Goal: Complete application form: Complete application form

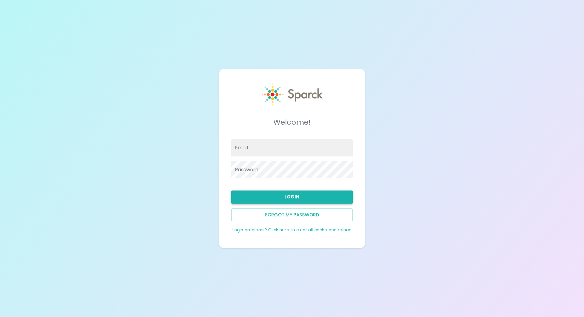
type input "[EMAIL_ADDRESS][DOMAIN_NAME]"
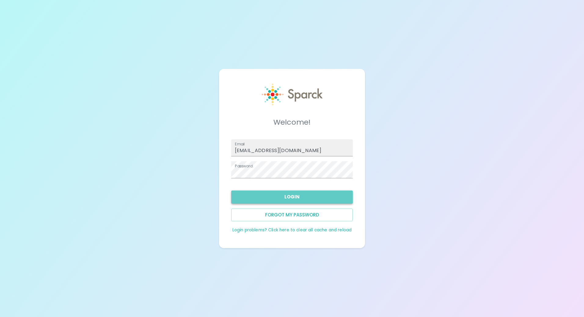
click at [290, 196] on button "Login" at bounding box center [291, 197] width 121 height 13
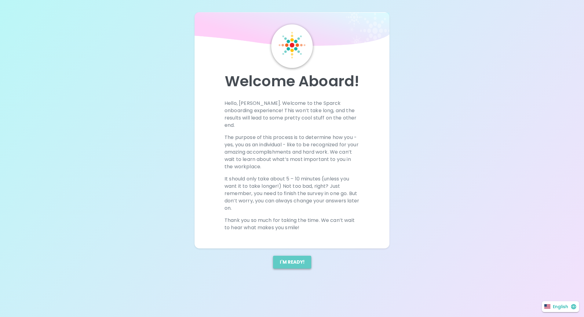
click at [292, 257] on button "I'm ready!" at bounding box center [292, 262] width 38 height 13
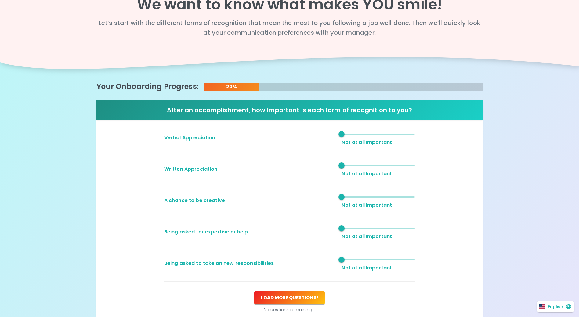
scroll to position [31, 0]
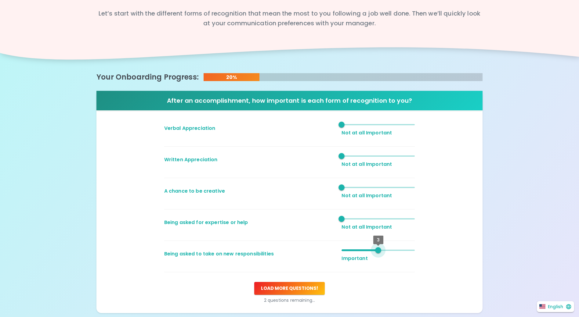
type input "1"
drag, startPoint x: 344, startPoint y: 251, endPoint x: 328, endPoint y: 253, distance: 16.4
click at [328, 253] on div "Being asked to take on new responsibilities 1 Not at all Important" at bounding box center [287, 259] width 256 height 36
click at [363, 126] on span "1" at bounding box center [378, 124] width 73 height 9
type input "3"
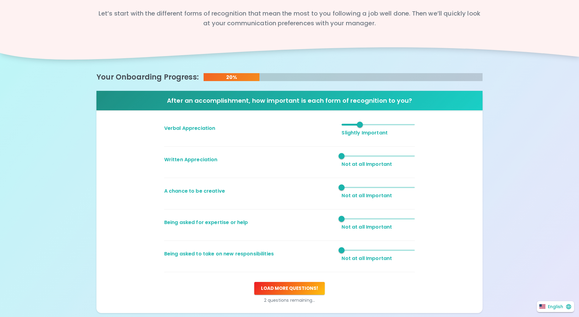
click at [383, 125] on span "2" at bounding box center [378, 124] width 73 height 9
type input "3"
drag, startPoint x: 342, startPoint y: 156, endPoint x: 371, endPoint y: 158, distance: 28.8
click at [371, 158] on span "3" at bounding box center [378, 156] width 73 height 9
type input "3"
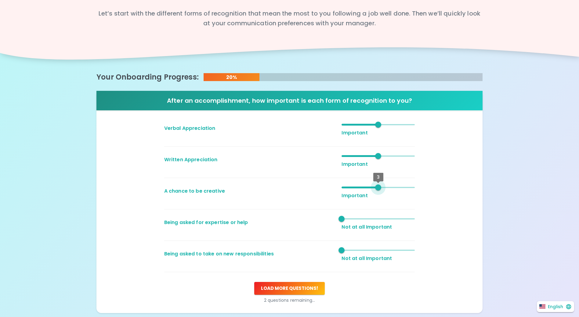
drag, startPoint x: 341, startPoint y: 188, endPoint x: 373, endPoint y: 190, distance: 31.8
click at [375, 190] on span "3" at bounding box center [378, 188] width 6 height 6
type input "3"
drag, startPoint x: 342, startPoint y: 220, endPoint x: 373, endPoint y: 224, distance: 31.3
click at [373, 224] on div "3 Important" at bounding box center [378, 223] width 73 height 16
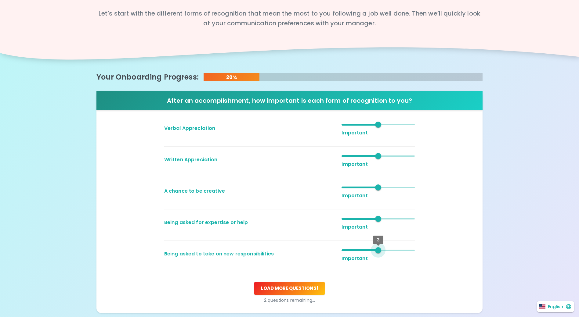
type input "4"
drag, startPoint x: 342, startPoint y: 249, endPoint x: 389, endPoint y: 251, distance: 47.3
click at [389, 251] on span "4" at bounding box center [378, 250] width 73 height 9
click at [283, 287] on button "Load more questions !" at bounding box center [289, 288] width 71 height 13
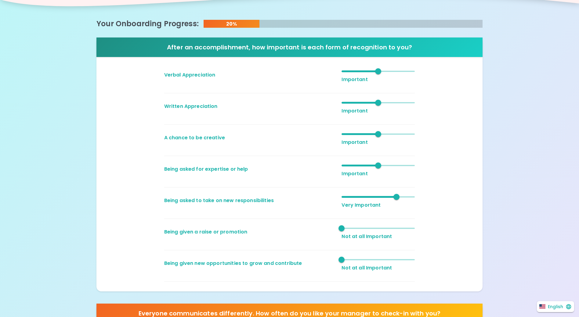
scroll to position [92, 0]
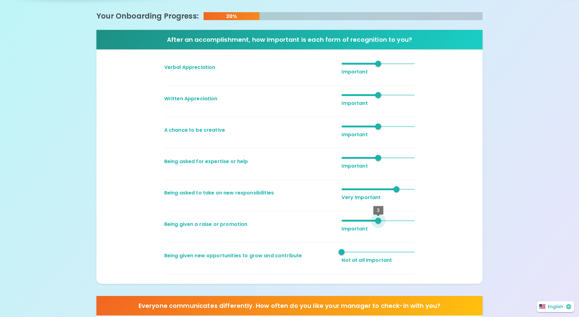
type input "4"
drag, startPoint x: 343, startPoint y: 221, endPoint x: 393, endPoint y: 219, distance: 50.4
click at [393, 219] on span "4" at bounding box center [396, 221] width 6 height 6
type input "4"
drag, startPoint x: 346, startPoint y: 252, endPoint x: 392, endPoint y: 257, distance: 47.0
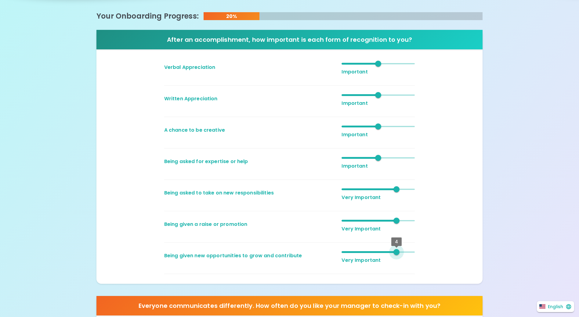
click at [393, 255] on span "4" at bounding box center [396, 252] width 6 height 6
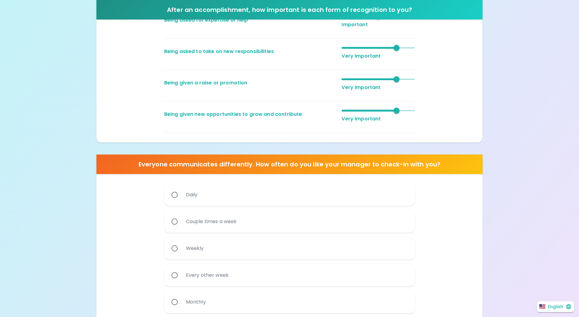
scroll to position [244, 0]
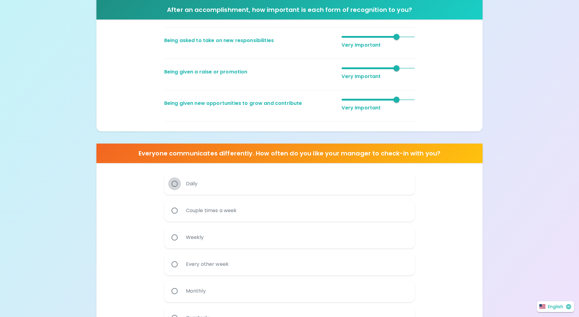
click at [174, 184] on input "Daily" at bounding box center [174, 184] width 13 height 13
radio input "true"
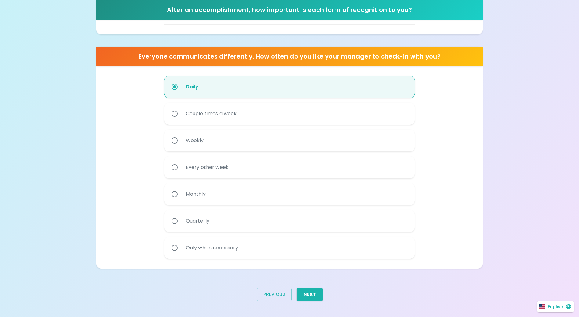
scroll to position [342, 0]
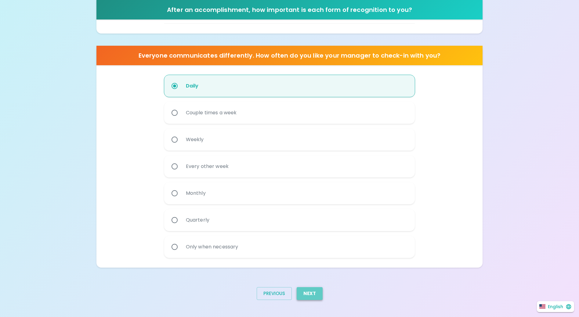
click at [311, 292] on button "Next" at bounding box center [310, 294] width 26 height 13
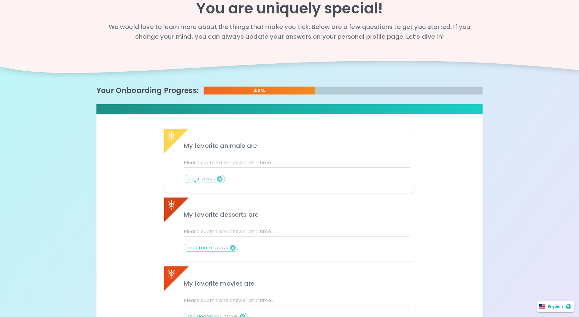
scroll to position [31, 0]
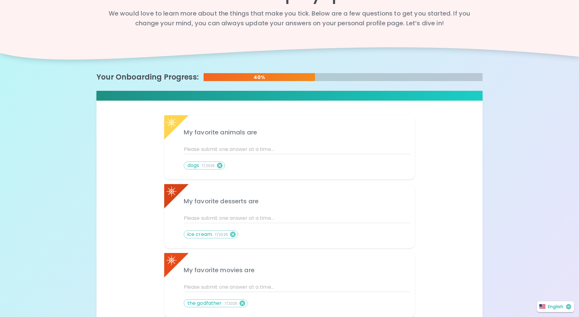
click at [245, 166] on div "dogs 7/2025" at bounding box center [293, 164] width 234 height 20
click at [286, 142] on div at bounding box center [293, 145] width 234 height 17
click at [278, 152] on input "text" at bounding box center [297, 150] width 226 height 10
type input "dogs"
click at [252, 209] on div at bounding box center [293, 214] width 234 height 17
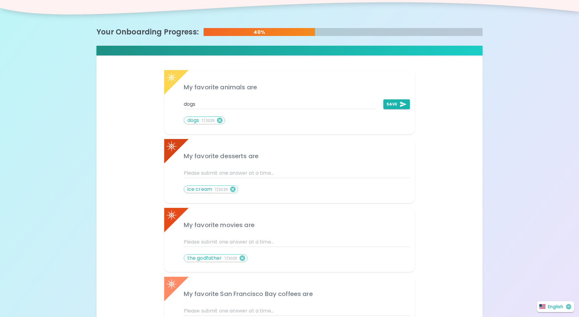
scroll to position [92, 0]
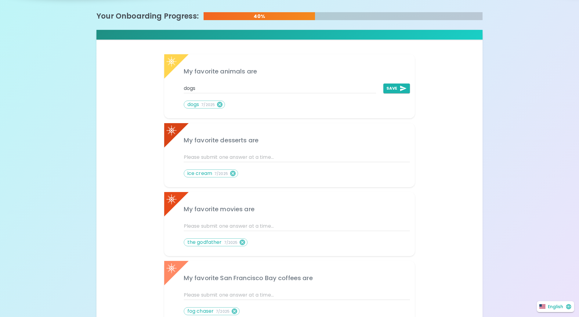
click at [209, 150] on div at bounding box center [293, 153] width 234 height 17
click at [209, 153] on input "text" at bounding box center [297, 158] width 226 height 10
type input "ice cream"
click at [246, 225] on input "text" at bounding box center [297, 227] width 226 height 10
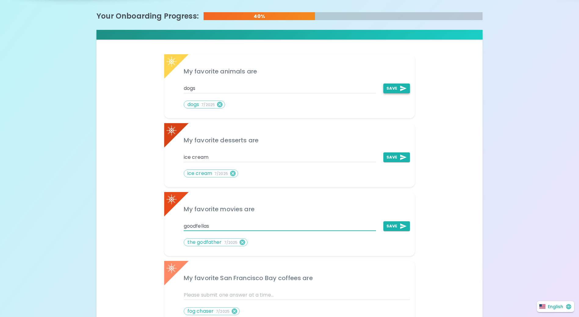
type input "goodfellas"
click at [401, 89] on icon "add profile answer" at bounding box center [403, 88] width 7 height 7
click at [404, 157] on icon "add profile answer" at bounding box center [403, 157] width 6 height 5
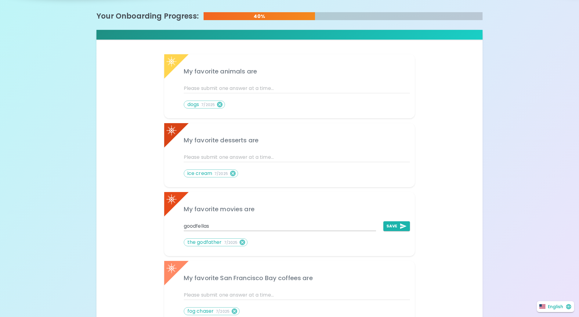
click at [406, 226] on icon "add profile answer" at bounding box center [403, 226] width 7 height 7
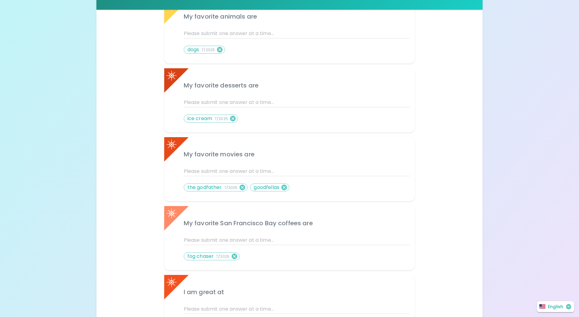
scroll to position [153, 0]
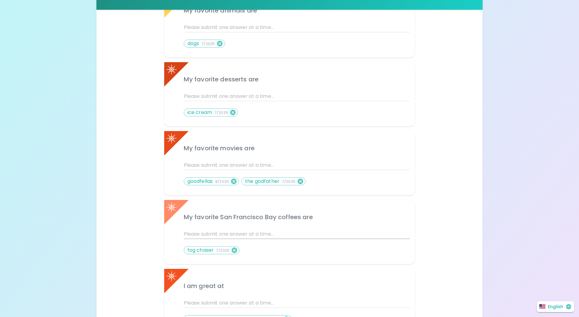
click at [273, 231] on input "text" at bounding box center [297, 235] width 226 height 10
click at [202, 252] on p "fog chaser 7/2025" at bounding box center [208, 250] width 42 height 7
click at [206, 232] on input "fog" at bounding box center [280, 235] width 193 height 10
type input "fog chaser"
click at [400, 232] on icon "add profile answer" at bounding box center [403, 234] width 7 height 7
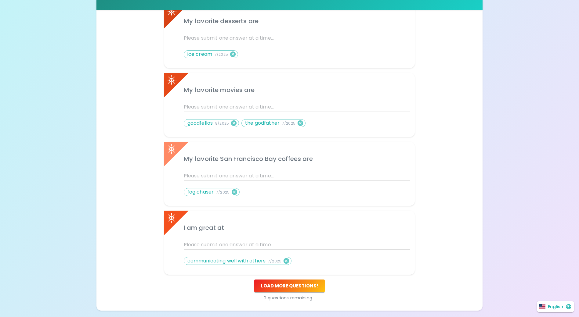
scroll to position [214, 0]
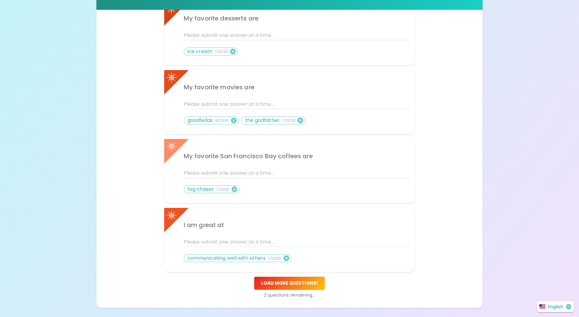
click at [233, 258] on p "communicating well with others 7/2025" at bounding box center [234, 258] width 94 height 7
click at [286, 258] on icon at bounding box center [286, 258] width 7 height 7
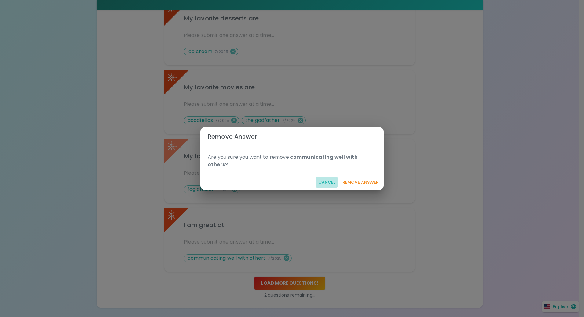
click at [325, 178] on button "Cancel" at bounding box center [327, 182] width 22 height 11
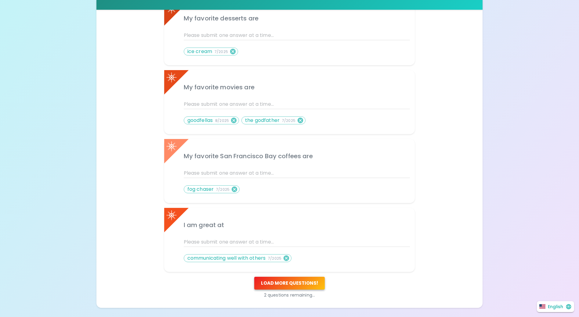
click at [294, 282] on button "Load more questions !" at bounding box center [289, 283] width 71 height 13
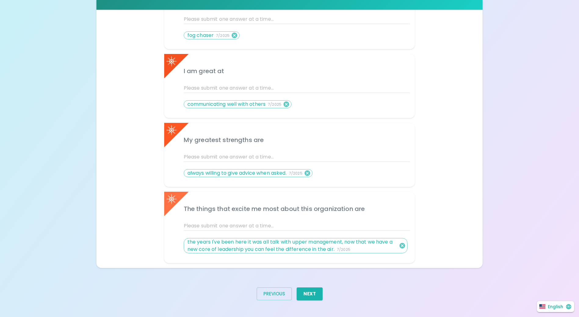
scroll to position [368, 0]
click at [312, 296] on button "Next" at bounding box center [310, 294] width 26 height 13
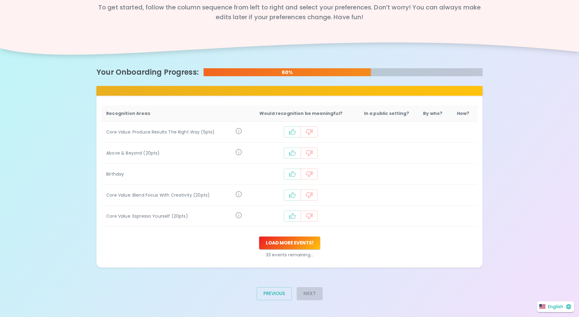
scroll to position [63, 0]
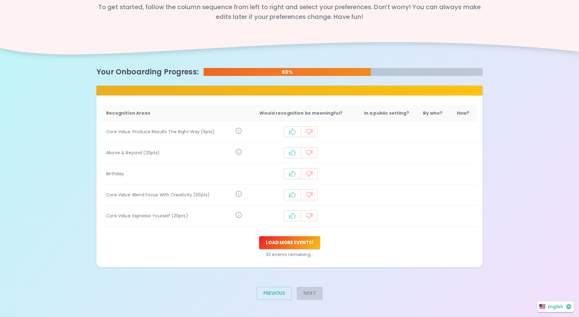
click at [295, 133] on icon "recognition-1058" at bounding box center [292, 131] width 7 height 7
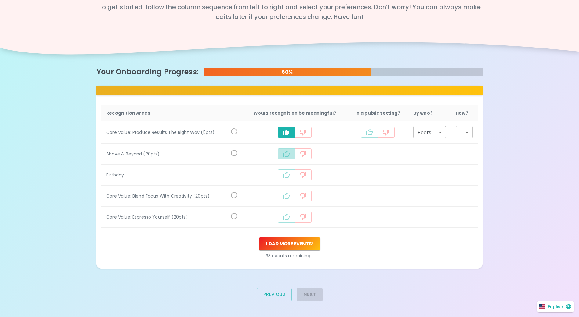
click at [288, 153] on icon "recognition-1058" at bounding box center [286, 154] width 7 height 6
click at [289, 172] on button "recognition-1058" at bounding box center [286, 176] width 17 height 11
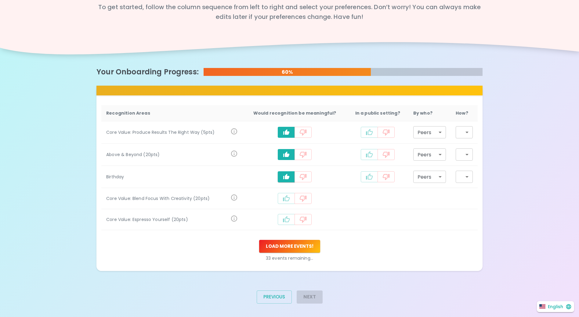
click at [290, 197] on icon "recognition-1058" at bounding box center [286, 198] width 7 height 7
click at [290, 221] on icon "recognition-1058" at bounding box center [286, 220] width 7 height 7
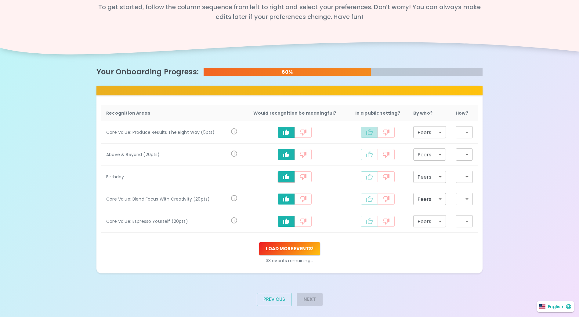
click at [364, 133] on button "recognition-1058" at bounding box center [369, 132] width 17 height 11
type input "staff_meeting"
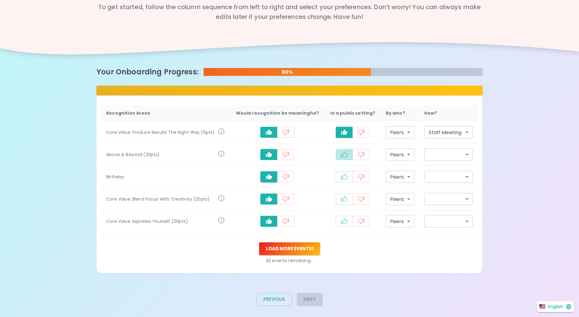
click at [343, 155] on icon "recognition-1058" at bounding box center [344, 154] width 7 height 7
type input "staff_meeting"
click at [341, 180] on icon "recognition-1058" at bounding box center [344, 177] width 7 height 6
type input "staff_meeting"
click at [343, 197] on icon "recognition-1058" at bounding box center [344, 199] width 7 height 7
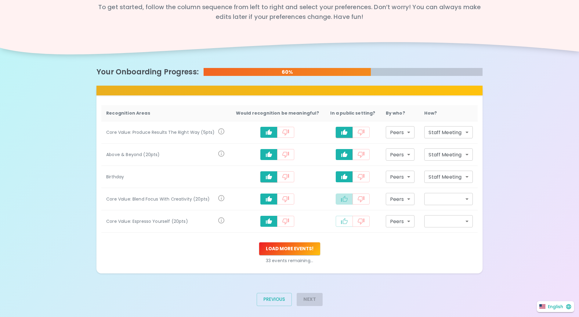
type input "staff_meeting"
click at [342, 218] on icon "recognition-1058" at bounding box center [344, 221] width 7 height 7
type input "staff_meeting"
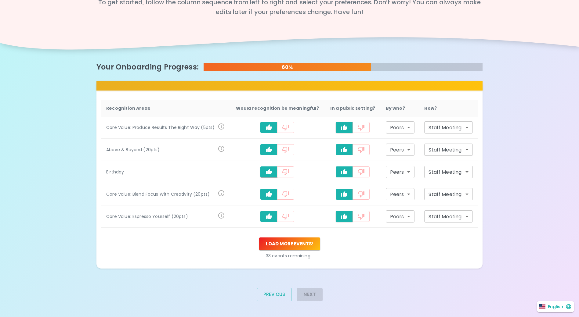
scroll to position [69, 0]
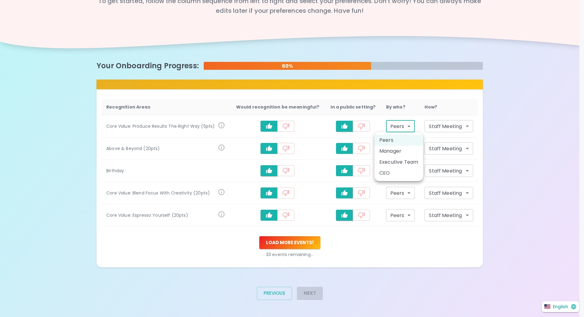
click at [408, 126] on body "What makes you feel appreciated at work? Rewards are great, but we know the rec…" at bounding box center [292, 124] width 584 height 386
click at [404, 235] on div at bounding box center [292, 158] width 584 height 317
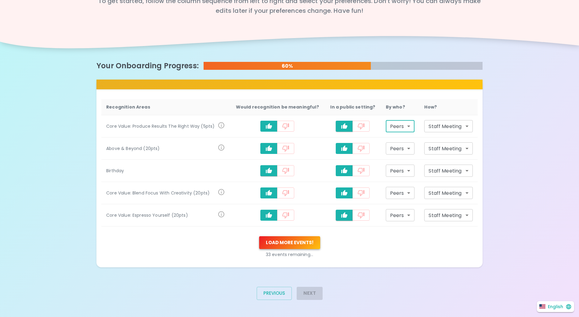
click at [288, 241] on button "Load more events !" at bounding box center [289, 243] width 61 height 13
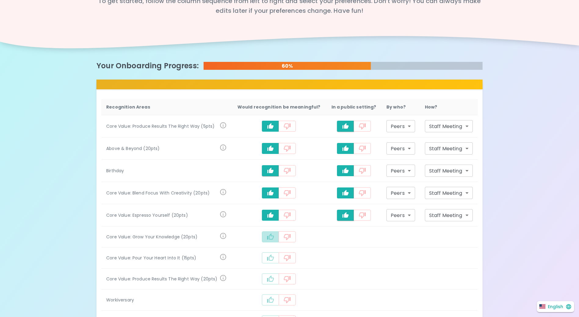
click at [270, 234] on icon "recognition-1058" at bounding box center [270, 237] width 7 height 7
click at [274, 257] on icon "recognition-1058" at bounding box center [270, 259] width 7 height 7
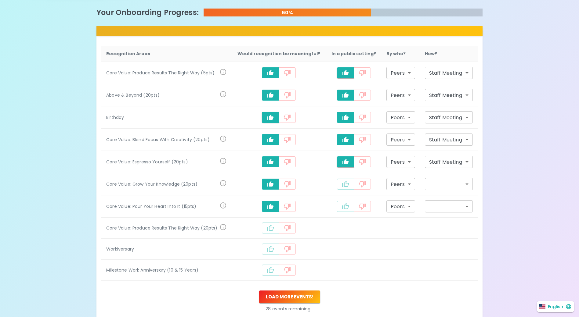
scroll to position [130, 0]
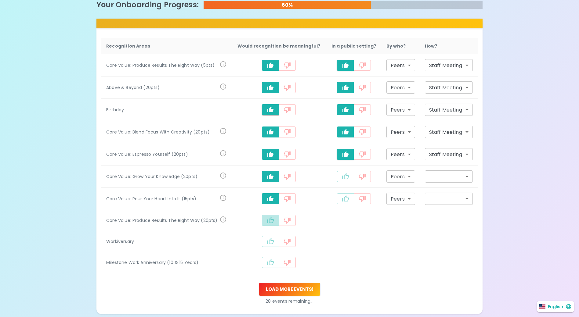
click at [273, 219] on icon "recognition-1058" at bounding box center [270, 220] width 7 height 6
click at [273, 247] on button "recognition-1058" at bounding box center [270, 242] width 17 height 11
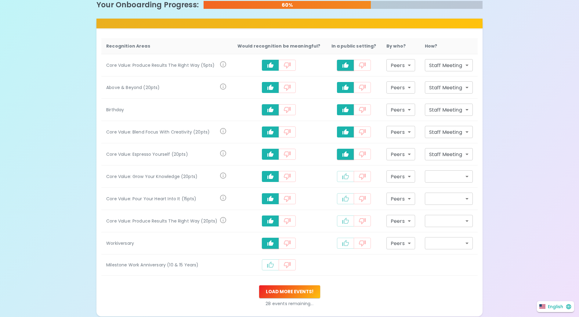
click at [272, 265] on icon "recognition-1058" at bounding box center [270, 265] width 7 height 7
click at [346, 175] on icon "recognition-1058" at bounding box center [345, 176] width 7 height 7
type input "staff_meeting"
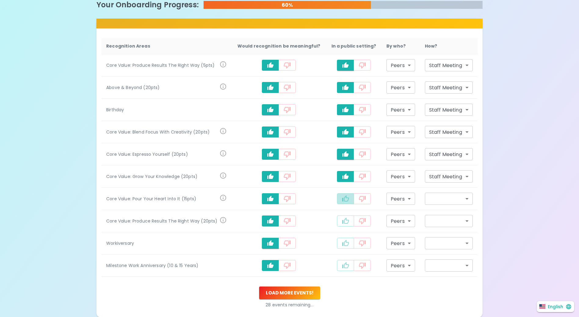
click at [343, 198] on icon "recognition-1058" at bounding box center [345, 199] width 7 height 6
type input "staff_meeting"
click at [342, 222] on icon "recognition-1058" at bounding box center [345, 221] width 7 height 7
type input "staff_meeting"
click at [346, 241] on icon "recognition-1058" at bounding box center [345, 243] width 7 height 7
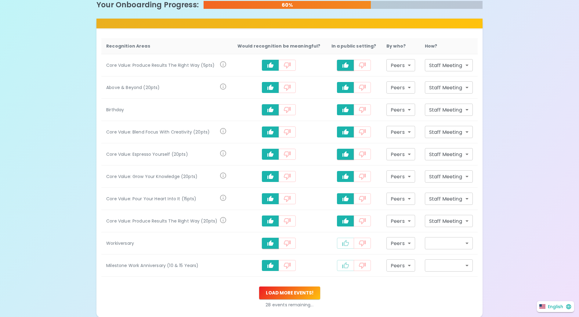
type input "staff_meeting"
click at [343, 267] on icon "recognition-1058" at bounding box center [345, 265] width 7 height 7
type input "staff_meeting"
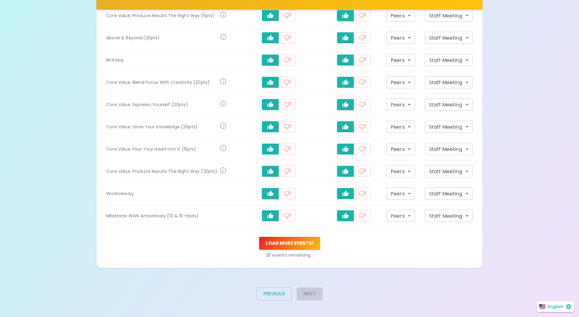
scroll to position [180, 0]
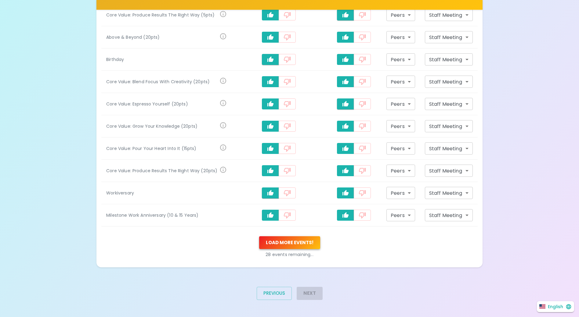
click at [281, 244] on button "Load more events !" at bounding box center [289, 243] width 61 height 13
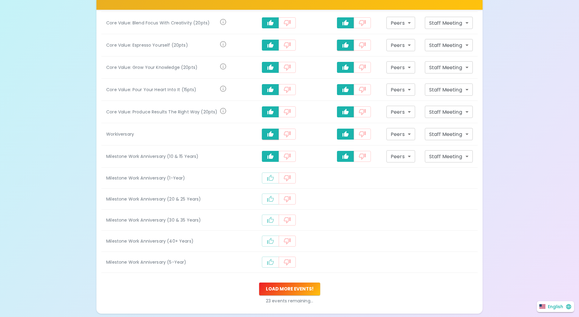
scroll to position [241, 0]
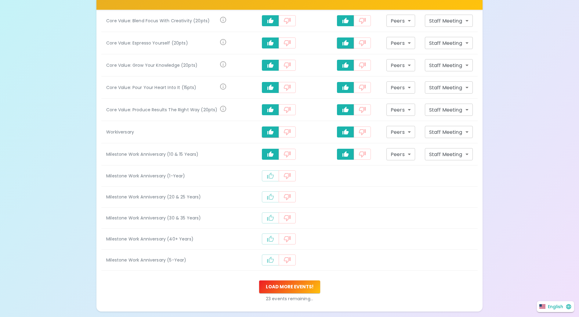
click at [273, 173] on icon "recognition-1058" at bounding box center [270, 175] width 7 height 7
click at [266, 195] on button "recognition-1058" at bounding box center [270, 198] width 17 height 11
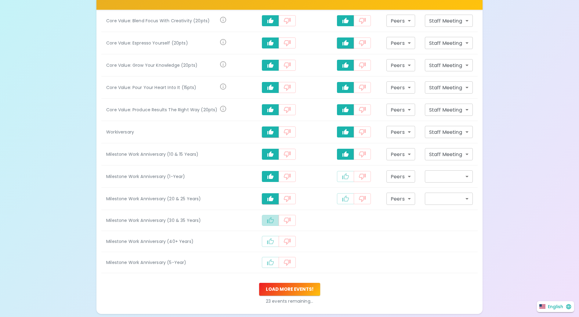
click at [268, 219] on icon "recognition-1058" at bounding box center [270, 220] width 7 height 7
click at [271, 246] on icon "recognition-1058" at bounding box center [270, 243] width 7 height 6
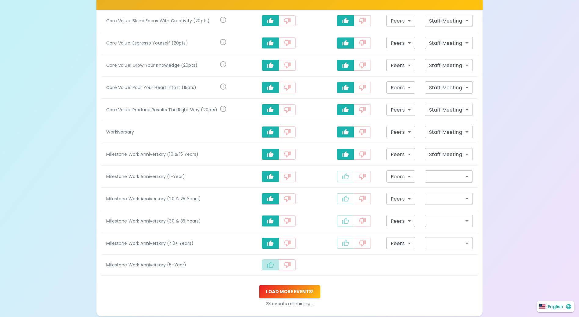
click at [271, 265] on icon "recognition-1058" at bounding box center [270, 265] width 7 height 7
click at [342, 178] on icon "recognition-1058" at bounding box center [345, 176] width 7 height 6
type input "staff_meeting"
click at [342, 206] on td "recognition-1058" at bounding box center [354, 199] width 56 height 22
click at [346, 197] on icon "recognition-1058" at bounding box center [345, 198] width 7 height 7
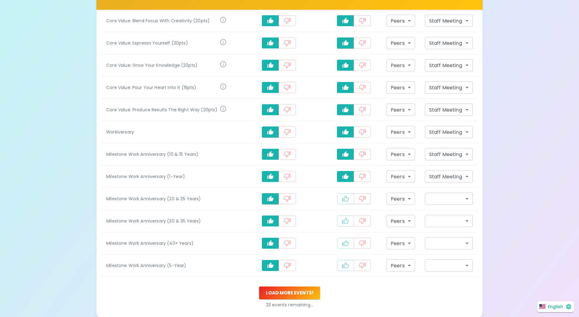
type input "staff_meeting"
click at [345, 217] on button "recognition-1058" at bounding box center [345, 221] width 17 height 11
type input "staff_meeting"
click at [344, 243] on icon "recognition-1058" at bounding box center [345, 243] width 7 height 7
type input "staff_meeting"
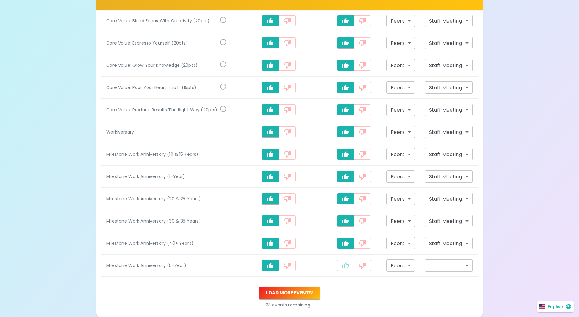
click at [346, 265] on icon "recognition-1058" at bounding box center [345, 266] width 7 height 6
type input "staff_meeting"
click at [300, 295] on button "Load more events !" at bounding box center [289, 293] width 61 height 13
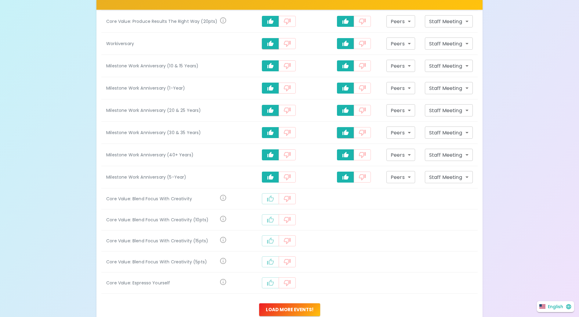
scroll to position [363, 0]
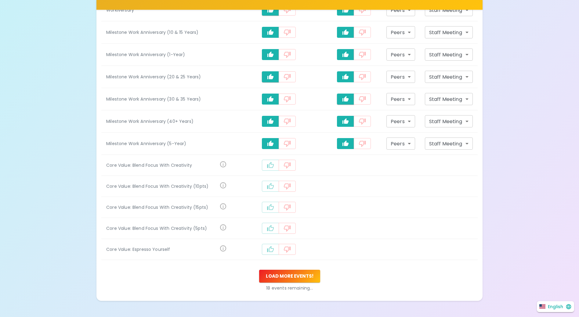
click at [269, 164] on icon "recognition-1058" at bounding box center [270, 165] width 7 height 7
click at [270, 187] on icon "recognition-1058" at bounding box center [270, 187] width 7 height 6
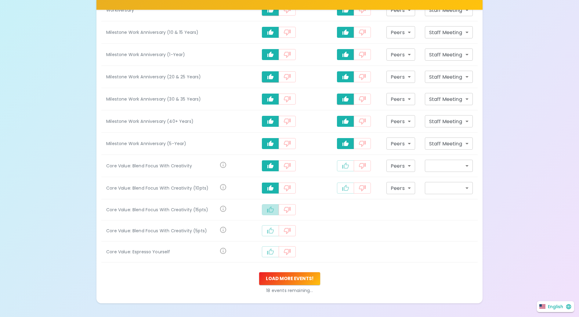
click at [271, 211] on icon "recognition-1058" at bounding box center [270, 209] width 7 height 7
click at [270, 231] on icon "recognition-1058" at bounding box center [270, 232] width 7 height 7
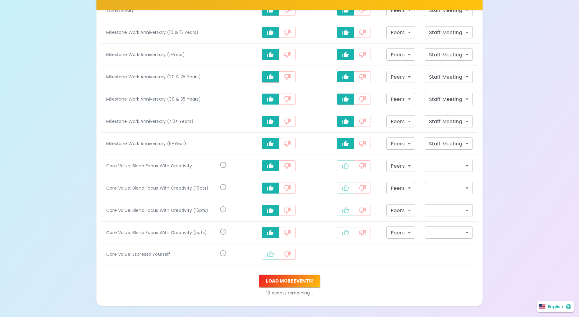
click at [273, 256] on icon "recognition-1058" at bounding box center [270, 254] width 7 height 7
click at [343, 166] on icon "recognition-1058" at bounding box center [345, 166] width 7 height 6
type input "staff_meeting"
click at [348, 186] on button "recognition-1058" at bounding box center [345, 188] width 17 height 11
type input "staff_meeting"
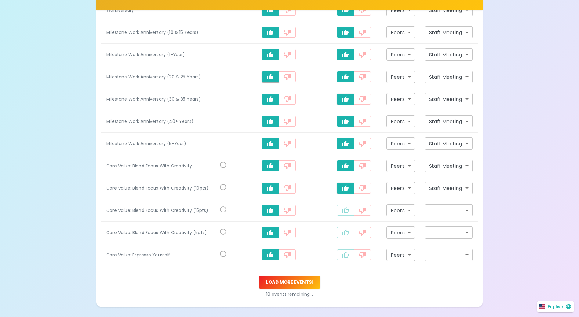
click at [346, 212] on icon "recognition-1058" at bounding box center [345, 210] width 7 height 7
type input "staff_meeting"
click at [346, 229] on icon "recognition-1058" at bounding box center [345, 232] width 7 height 7
type input "staff_meeting"
click at [340, 254] on button "recognition-1058" at bounding box center [345, 255] width 17 height 11
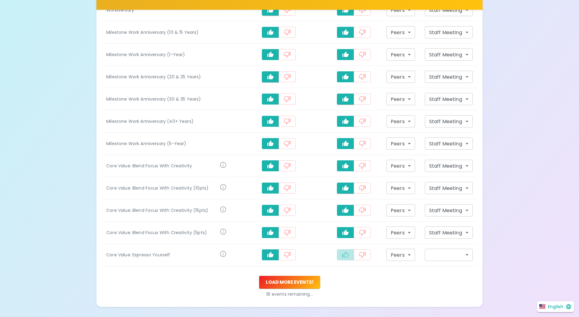
type input "staff_meeting"
click at [291, 282] on button "Load more events !" at bounding box center [289, 282] width 61 height 13
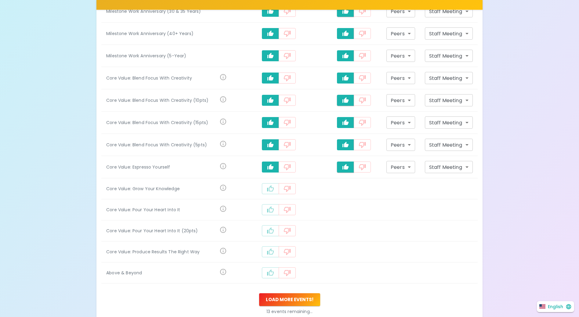
scroll to position [455, 0]
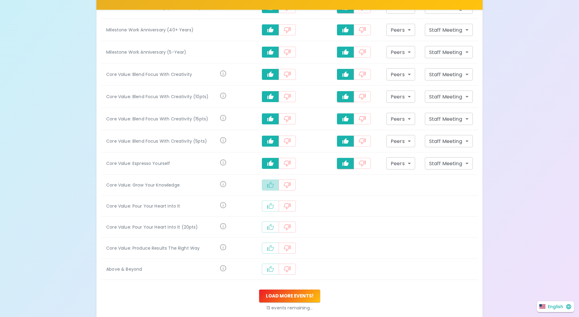
click at [271, 184] on icon "recognition-1058" at bounding box center [270, 185] width 7 height 7
click at [271, 212] on button "recognition-1058" at bounding box center [270, 207] width 17 height 11
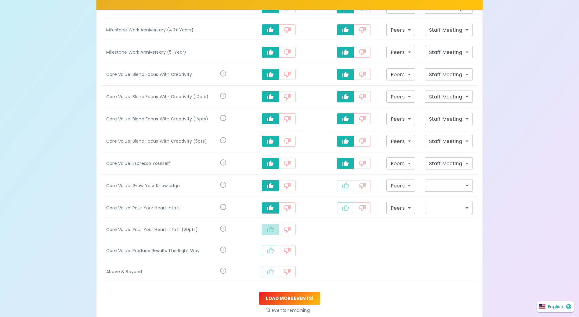
click at [274, 229] on icon "recognition-1058" at bounding box center [270, 229] width 7 height 6
click at [267, 253] on button "recognition-1058" at bounding box center [270, 252] width 17 height 11
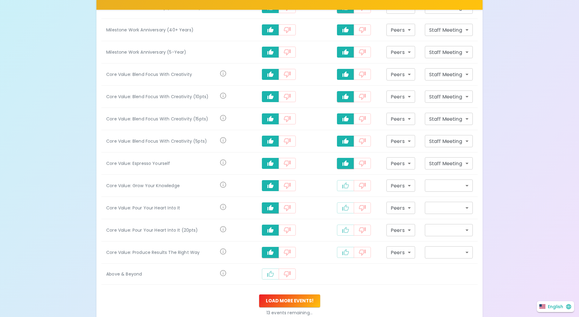
click at [269, 273] on icon "recognition-1058" at bounding box center [270, 274] width 7 height 7
click at [343, 186] on icon "recognition-1058" at bounding box center [345, 185] width 7 height 7
type input "staff_meeting"
click at [342, 208] on icon "recognition-1058" at bounding box center [345, 208] width 7 height 7
type input "staff_meeting"
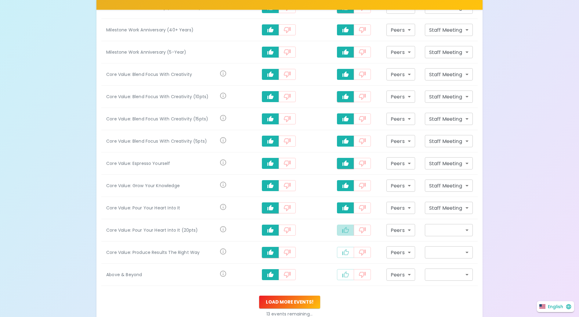
click at [346, 230] on icon "recognition-1058" at bounding box center [345, 230] width 7 height 6
type input "staff_meeting"
click at [344, 254] on icon "recognition-1058" at bounding box center [345, 252] width 7 height 7
type input "staff_meeting"
click at [346, 277] on icon "recognition-1058" at bounding box center [345, 275] width 7 height 6
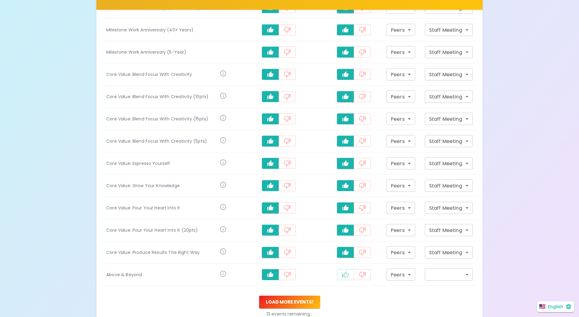
type input "staff_meeting"
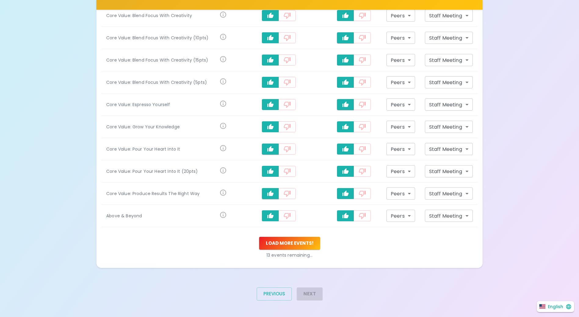
scroll to position [514, 0]
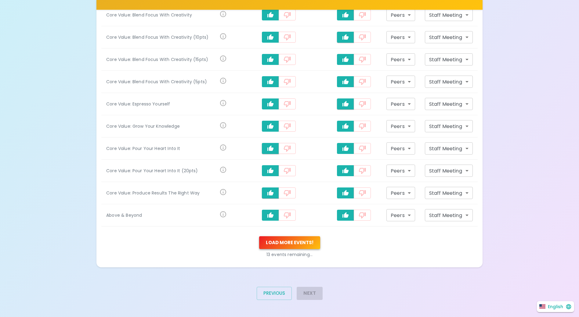
click at [292, 241] on button "Load more events !" at bounding box center [289, 243] width 61 height 13
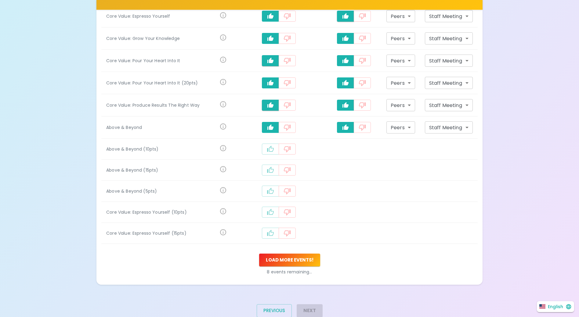
scroll to position [606, 0]
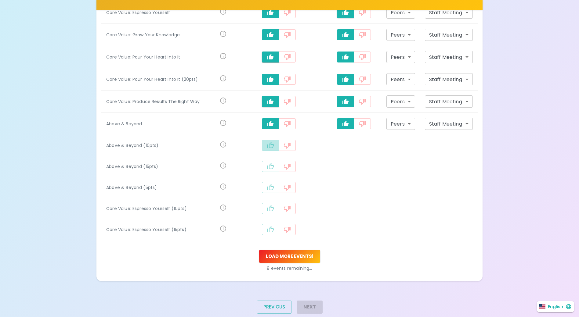
click at [272, 142] on button "recognition-1058" at bounding box center [270, 145] width 17 height 11
click at [271, 172] on button "recognition-1058" at bounding box center [270, 167] width 17 height 11
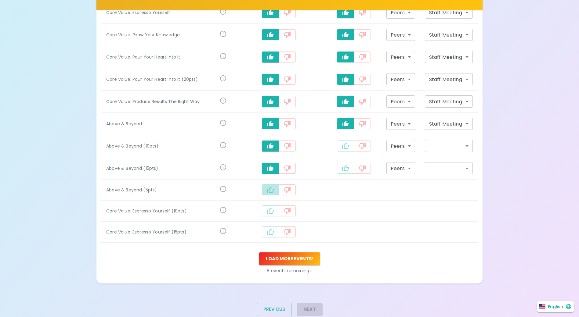
click at [274, 191] on icon "recognition-1058" at bounding box center [270, 190] width 7 height 7
click at [274, 212] on icon "recognition-1058" at bounding box center [270, 212] width 7 height 7
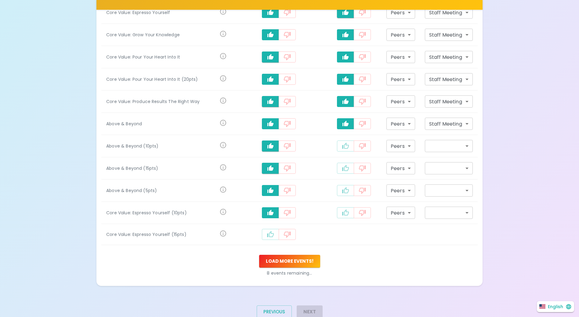
click at [274, 235] on icon "recognition-1058" at bounding box center [270, 234] width 7 height 7
click at [346, 147] on icon "recognition-1058" at bounding box center [345, 146] width 7 height 7
type input "staff_meeting"
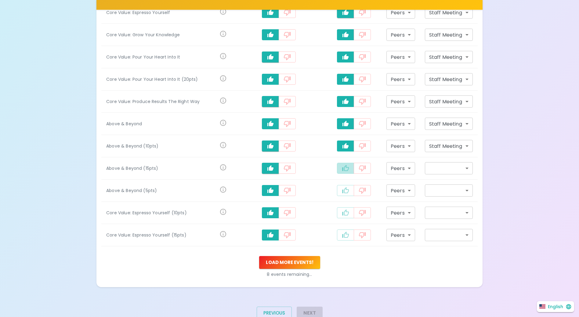
click at [343, 168] on icon "recognition-1058" at bounding box center [345, 168] width 7 height 7
type input "staff_meeting"
click at [344, 192] on icon "recognition-1058" at bounding box center [345, 190] width 7 height 7
type input "staff_meeting"
click at [342, 214] on icon "recognition-1058" at bounding box center [345, 213] width 7 height 6
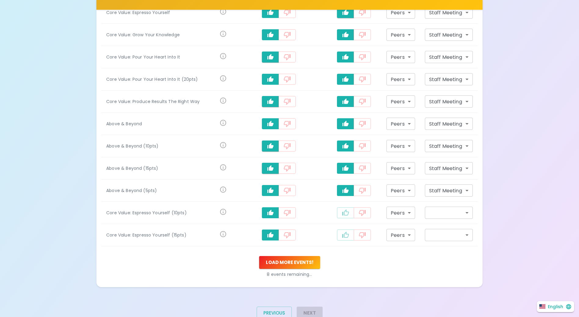
type input "staff_meeting"
click at [344, 232] on icon "recognition-1058" at bounding box center [345, 235] width 7 height 7
type input "staff_meeting"
click at [305, 262] on button "Load more events !" at bounding box center [289, 262] width 61 height 13
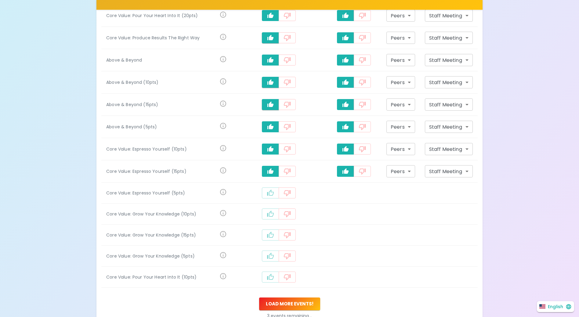
scroll to position [698, 0]
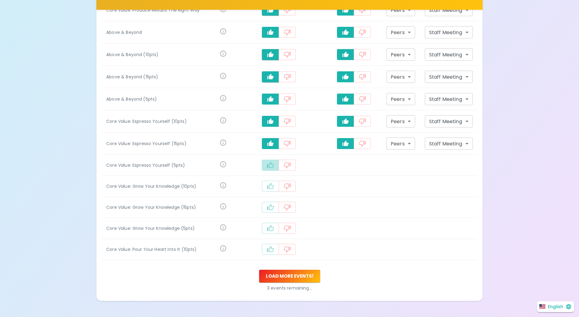
click at [268, 165] on icon "recognition-1058" at bounding box center [270, 165] width 7 height 6
click at [267, 189] on icon "recognition-1058" at bounding box center [270, 187] width 7 height 7
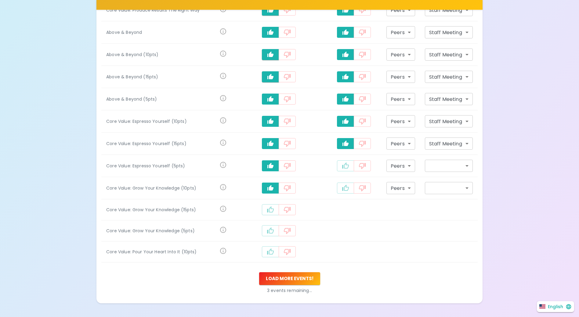
click at [271, 209] on icon "recognition-1058" at bounding box center [270, 209] width 7 height 7
click at [269, 233] on icon "recognition-1058" at bounding box center [270, 232] width 7 height 6
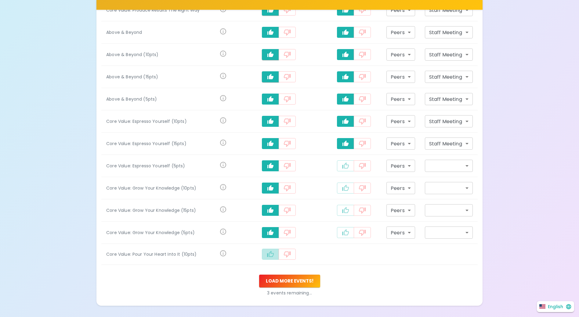
click at [272, 252] on icon "recognition-1058" at bounding box center [270, 254] width 7 height 6
click at [285, 284] on button "Load more events !" at bounding box center [289, 282] width 61 height 13
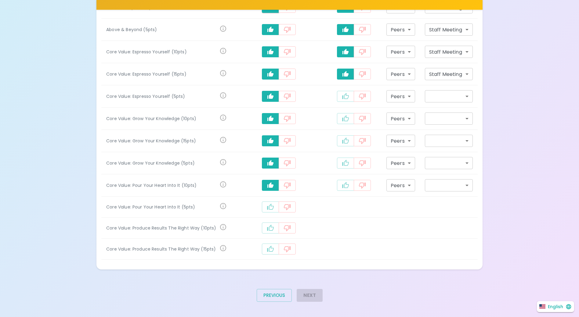
scroll to position [769, 0]
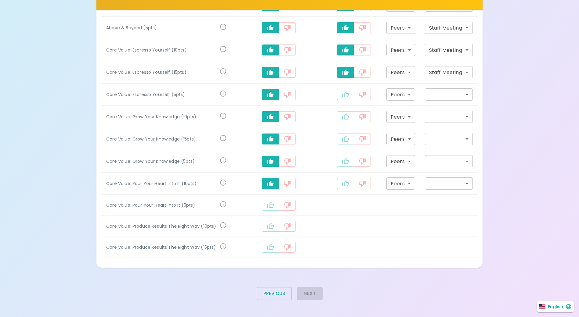
click at [269, 202] on icon "recognition-1058" at bounding box center [270, 205] width 7 height 7
click at [270, 227] on icon "recognition-1058" at bounding box center [270, 227] width 7 height 7
drag, startPoint x: 269, startPoint y: 248, endPoint x: 330, endPoint y: 222, distance: 66.0
click at [271, 247] on icon "recognition-1058" at bounding box center [270, 249] width 7 height 7
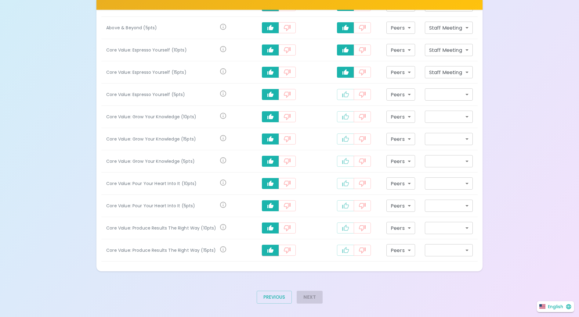
click at [345, 92] on icon "recognition-1058" at bounding box center [345, 94] width 7 height 6
type input "staff_meeting"
click at [347, 114] on icon "recognition-1058" at bounding box center [345, 116] width 7 height 7
type input "staff_meeting"
click at [345, 142] on icon "recognition-1058" at bounding box center [345, 139] width 7 height 6
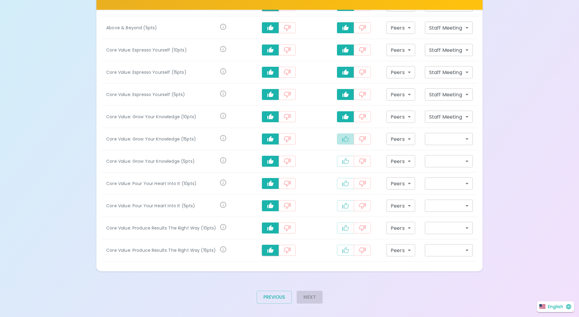
type input "staff_meeting"
click at [343, 161] on icon "recognition-1058" at bounding box center [345, 161] width 7 height 6
type input "staff_meeting"
click at [344, 183] on icon "recognition-1058" at bounding box center [345, 183] width 7 height 7
type input "staff_meeting"
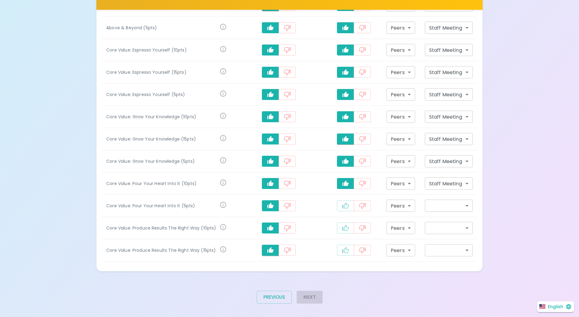
click at [347, 207] on icon "recognition-1058" at bounding box center [345, 205] width 7 height 7
type input "staff_meeting"
click at [343, 226] on icon "recognition-1058" at bounding box center [345, 228] width 7 height 7
type input "staff_meeting"
click at [343, 252] on icon "recognition-1058" at bounding box center [345, 250] width 7 height 6
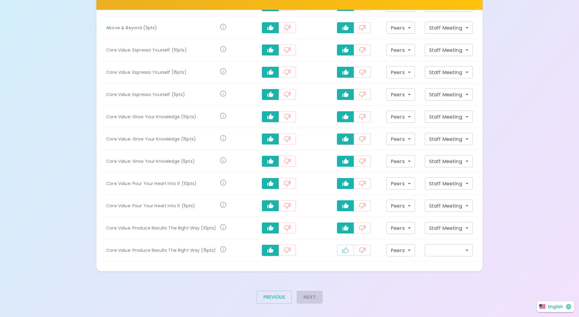
type input "staff_meeting"
click at [310, 296] on button "Next" at bounding box center [310, 297] width 26 height 13
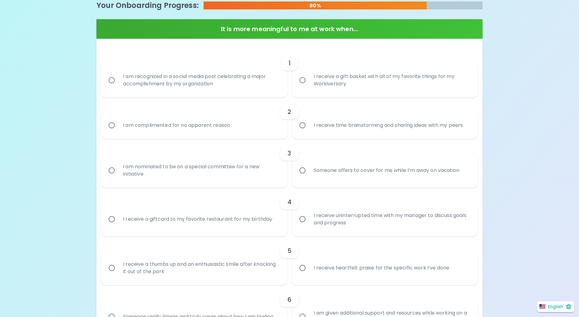
scroll to position [122, 0]
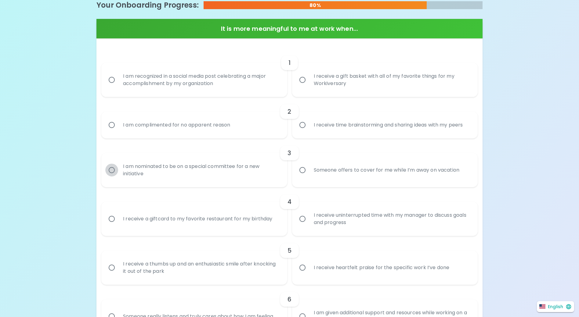
click at [111, 171] on input "I am nominated to be on a special committee for a new initiative" at bounding box center [111, 170] width 13 height 13
radio input "true"
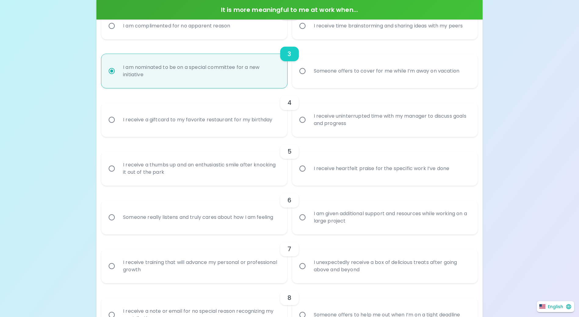
scroll to position [232, 0]
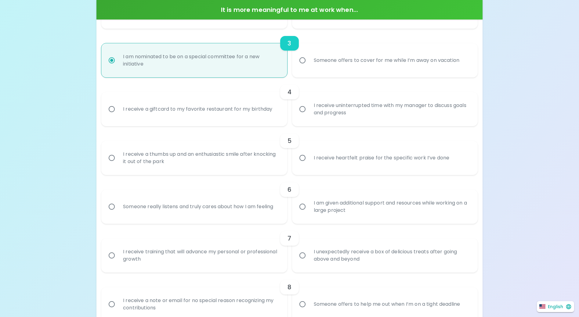
click at [113, 208] on input "Someone really listens and truly cares about how I am feeling" at bounding box center [111, 207] width 13 height 13
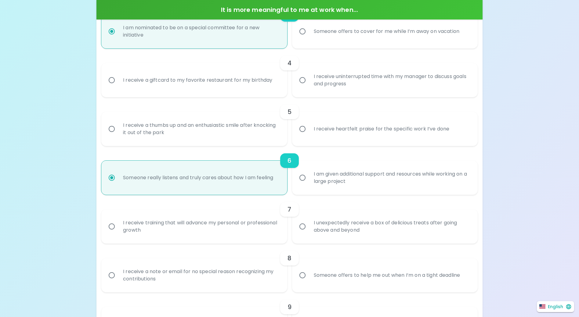
scroll to position [281, 0]
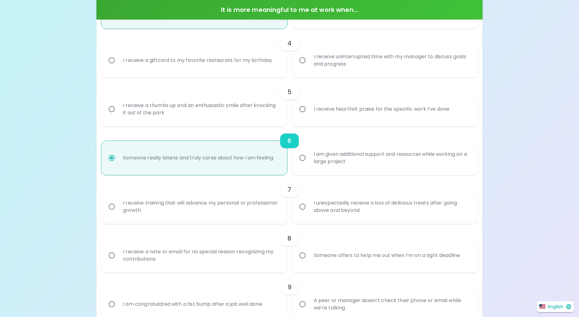
radio input "true"
click at [112, 207] on input "I receive training that will advance my personal or professional growth" at bounding box center [111, 207] width 13 height 13
radio input "false"
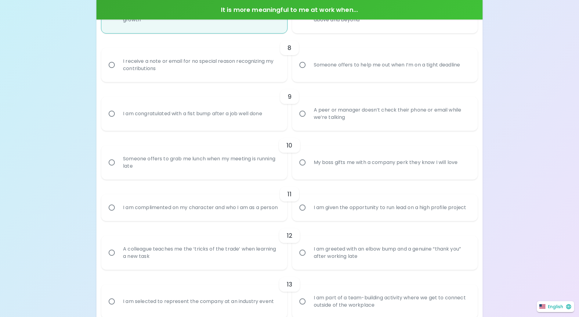
scroll to position [482, 0]
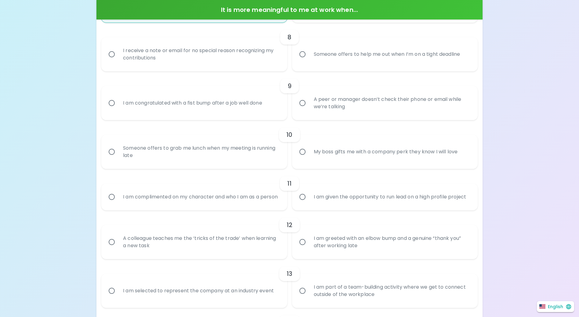
radio input "true"
click at [111, 249] on input "A colleague teaches me the ‘tricks of the trade’ when learning a new task" at bounding box center [111, 242] width 13 height 13
radio input "false"
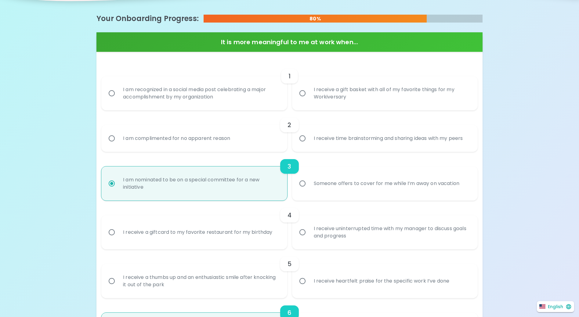
scroll to position [83, 0]
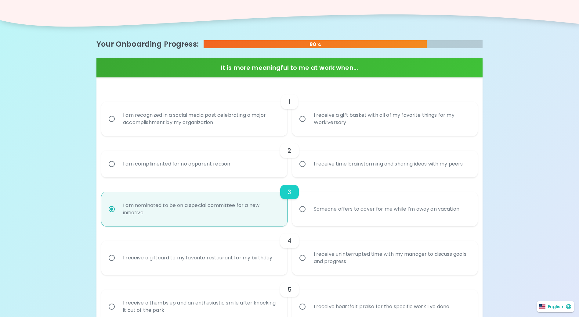
radio input "true"
click at [302, 165] on input "I receive time brainstorming and sharing ideas with my peers" at bounding box center [302, 164] width 13 height 13
radio input "false"
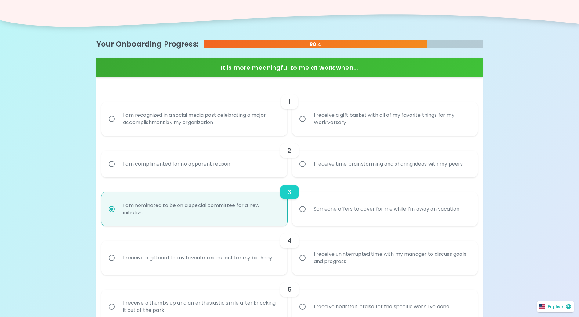
radio input "false"
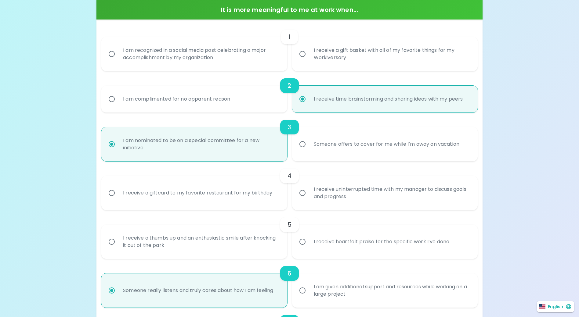
scroll to position [162, 0]
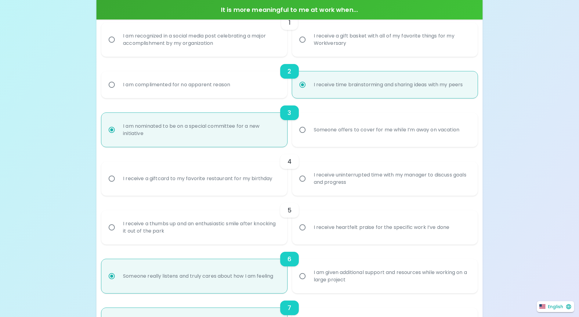
radio input "true"
click at [304, 179] on input "I receive uninterrupted time with my manager to discuss goals and progress" at bounding box center [302, 178] width 13 height 13
radio input "false"
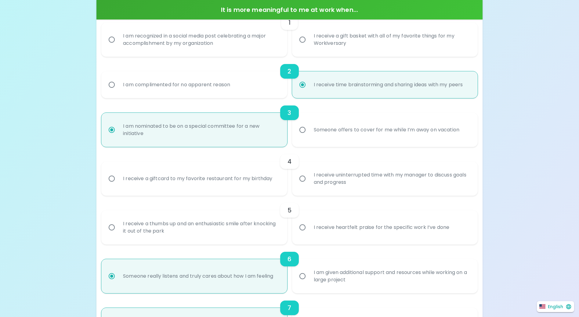
radio input "false"
radio input "true"
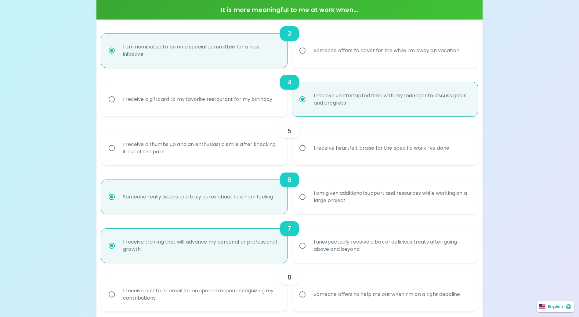
scroll to position [272, 0]
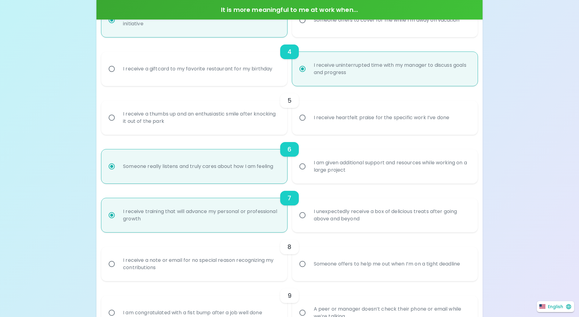
radio input "false"
radio input "true"
click at [303, 165] on input "I am given additional support and resources while working on a large project" at bounding box center [302, 166] width 13 height 13
radio input "false"
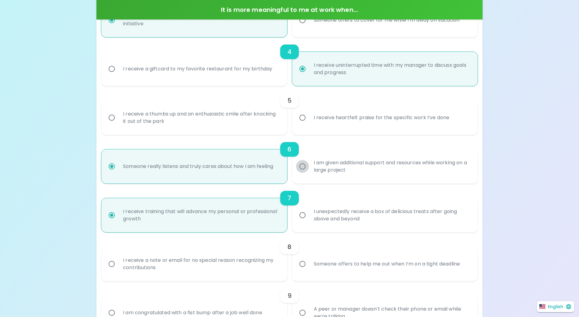
radio input "false"
radio input "true"
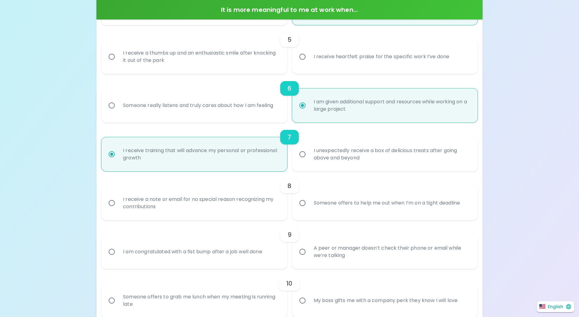
scroll to position [364, 0]
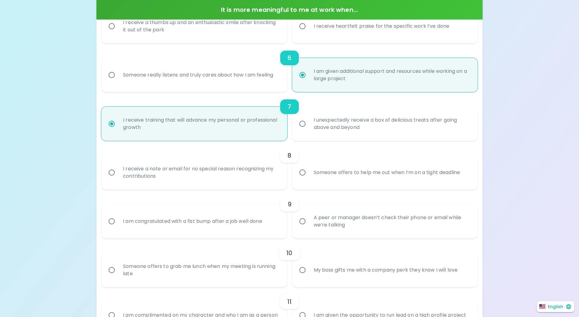
radio input "true"
click at [303, 222] on input "A peer or manager doesn’t check their phone or email while we’re talking" at bounding box center [302, 221] width 13 height 13
radio input "false"
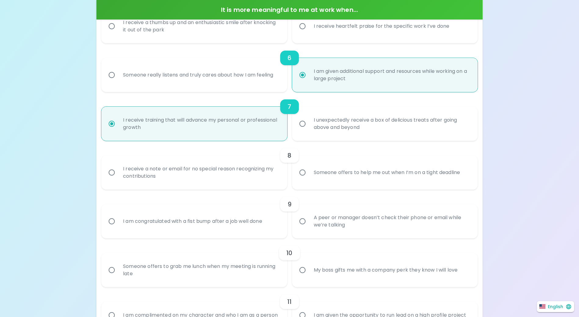
radio input "false"
radio input "true"
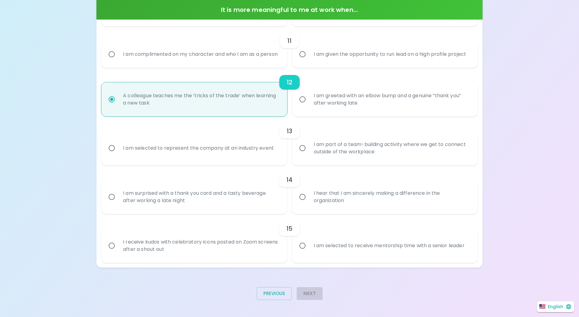
scroll to position [632, 0]
radio input "true"
click at [316, 296] on div "Next" at bounding box center [307, 296] width 31 height 27
click at [312, 294] on div "Next" at bounding box center [307, 296] width 31 height 27
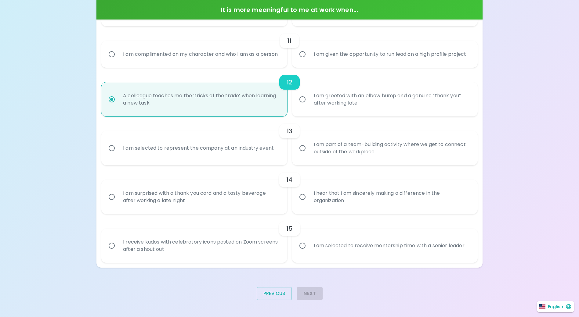
drag, startPoint x: 312, startPoint y: 294, endPoint x: 351, endPoint y: 288, distance: 39.3
click at [351, 289] on div "Previous Next" at bounding box center [287, 296] width 391 height 27
click at [301, 247] on input "I am selected to receive mentorship time with a senior leader" at bounding box center [302, 246] width 13 height 13
radio input "false"
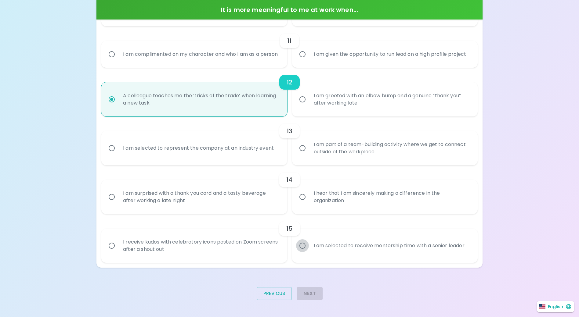
radio input "false"
radio input "true"
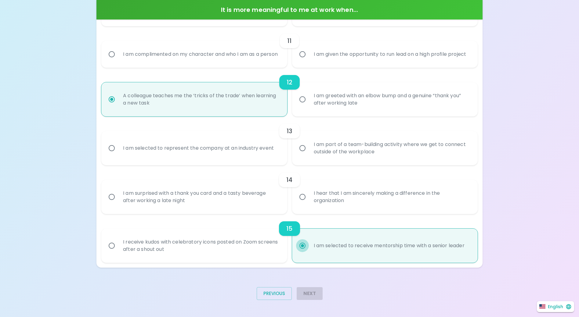
click at [300, 246] on input "I am selected to receive mentorship time with a senior leader" at bounding box center [302, 246] width 13 height 13
radio input "true"
click at [342, 292] on div "Previous Next" at bounding box center [287, 296] width 391 height 27
click at [277, 302] on div "Previous" at bounding box center [272, 296] width 40 height 27
click at [281, 295] on button "Previous" at bounding box center [274, 294] width 35 height 13
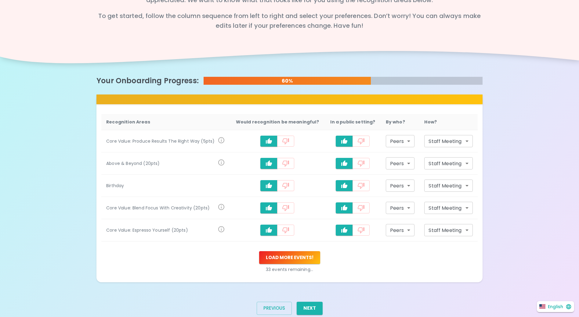
scroll to position [69, 0]
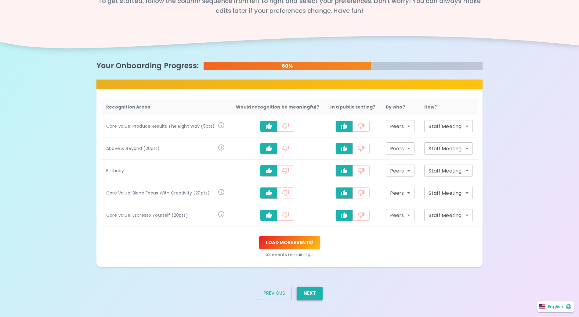
click at [306, 295] on button "Next" at bounding box center [310, 293] width 26 height 13
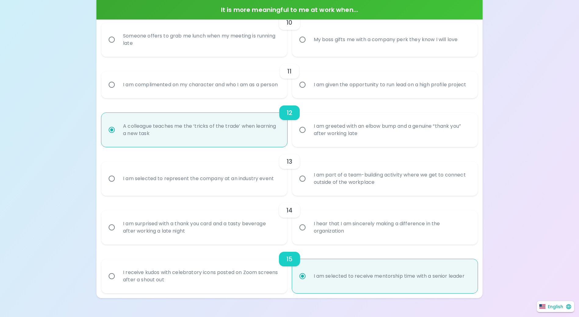
scroll to position [510, 0]
